Goal: Find specific page/section: Find specific page/section

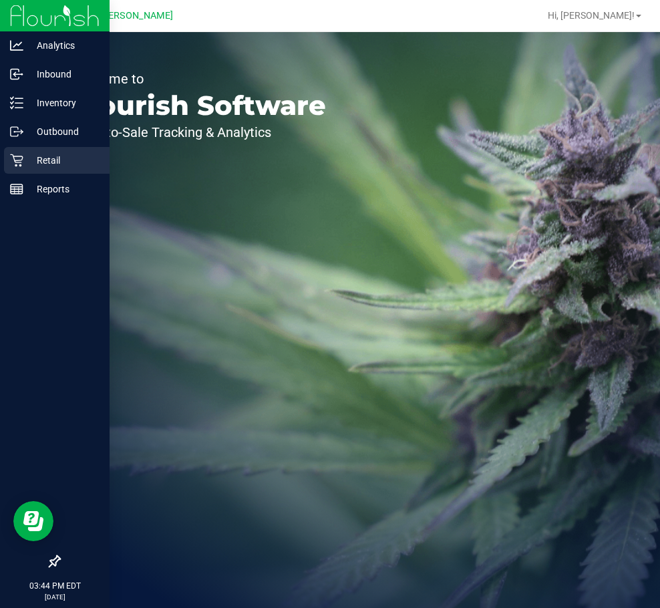
click at [25, 160] on p "Retail" at bounding box center [63, 160] width 80 height 16
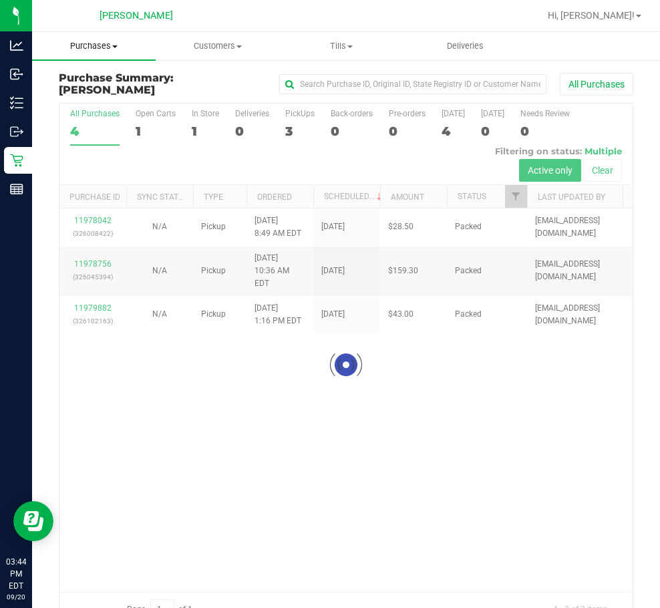
click at [100, 49] on span "Purchases" at bounding box center [94, 46] width 124 height 12
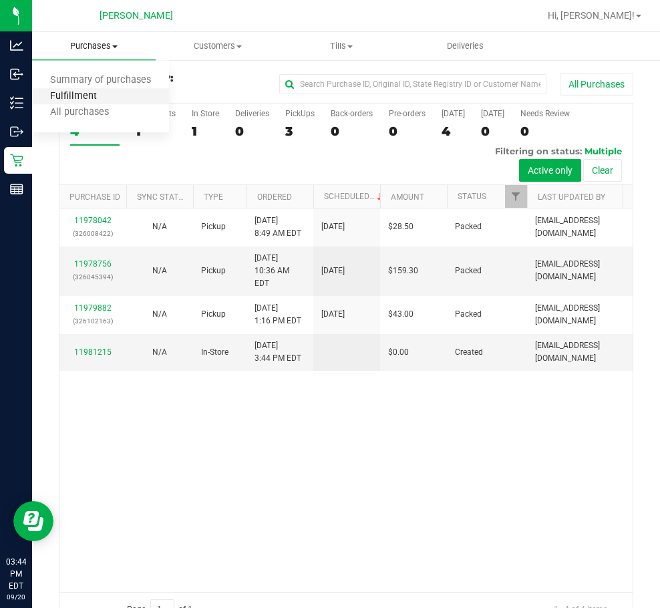
click at [91, 98] on span "Fulfillment" at bounding box center [73, 96] width 83 height 11
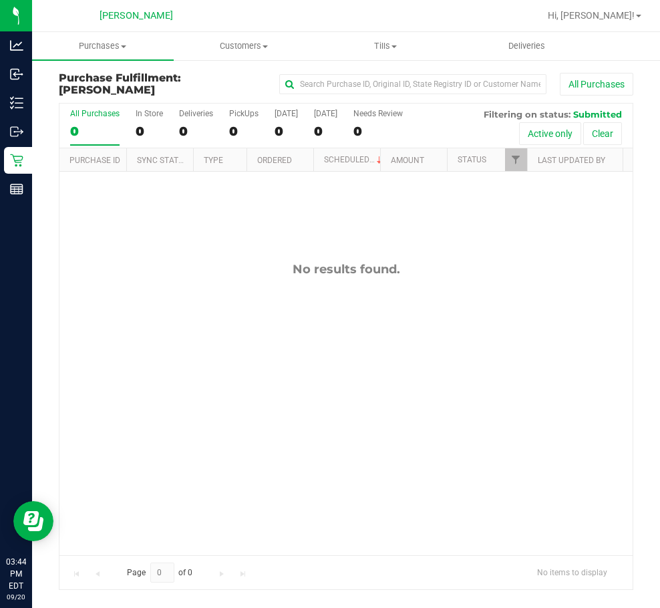
click at [364, 333] on div "No results found." at bounding box center [345, 408] width 573 height 473
